Goal: Navigation & Orientation: Find specific page/section

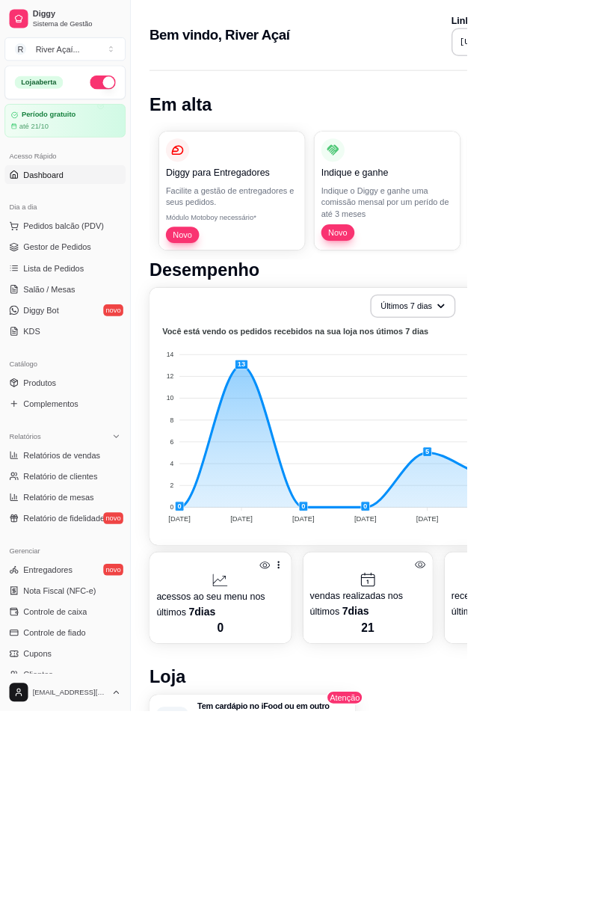
click at [56, 314] on span "Gestor de Pedidos" at bounding box center [73, 316] width 87 height 15
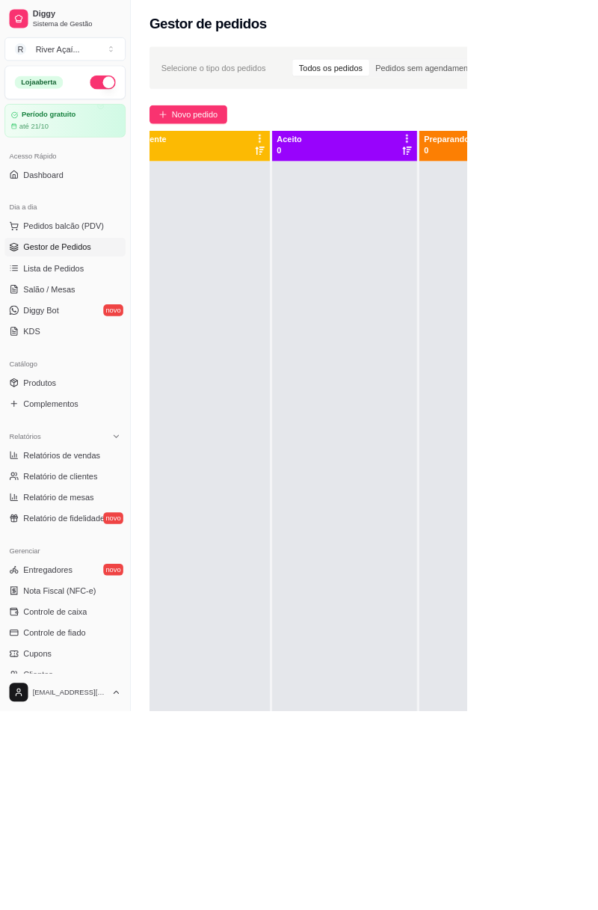
scroll to position [3, 0]
click at [46, 347] on span "Lista de Pedidos" at bounding box center [69, 343] width 78 height 15
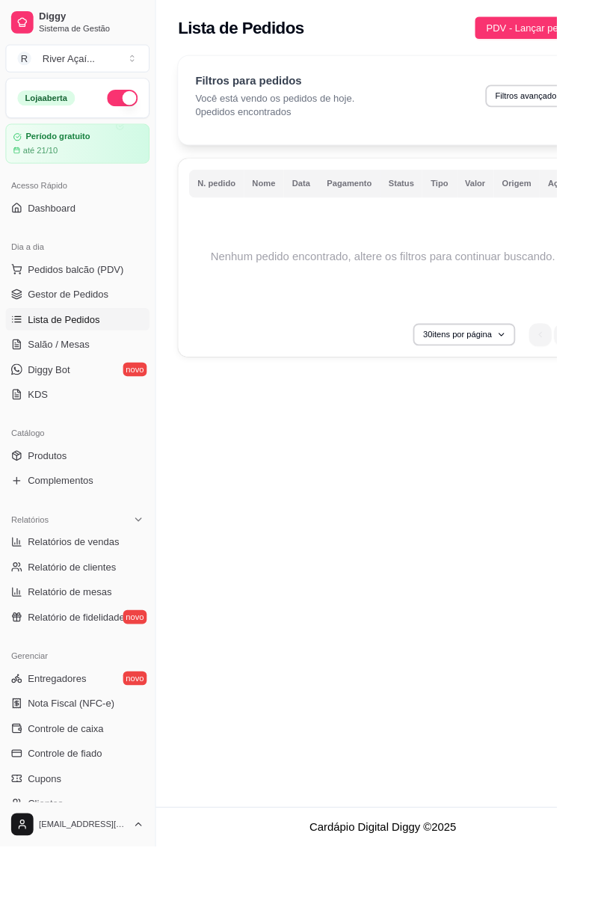
click at [48, 216] on span "Dashboard" at bounding box center [56, 223] width 52 height 15
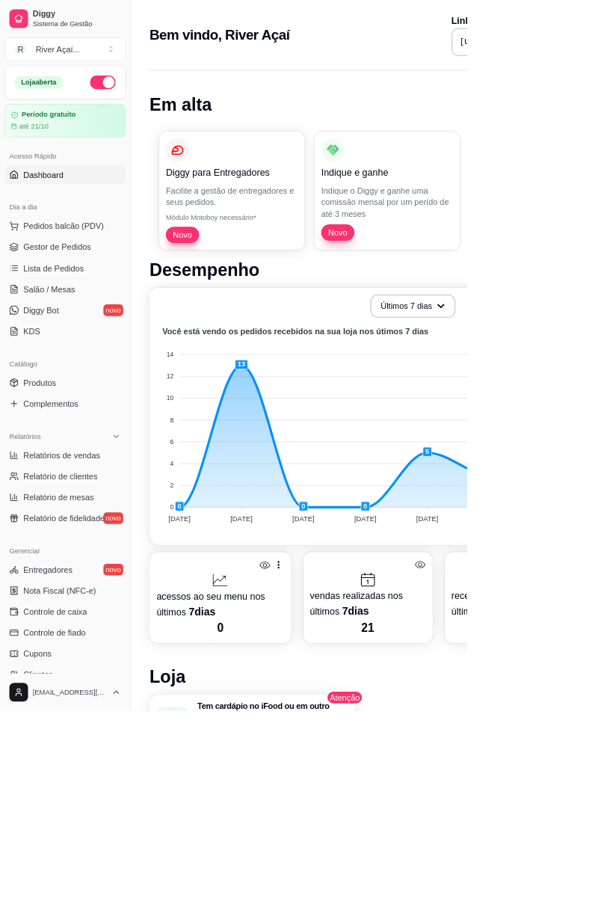
click at [388, 509] on foreignobject at bounding box center [466, 547] width 532 height 262
